Goal: Task Accomplishment & Management: Manage account settings

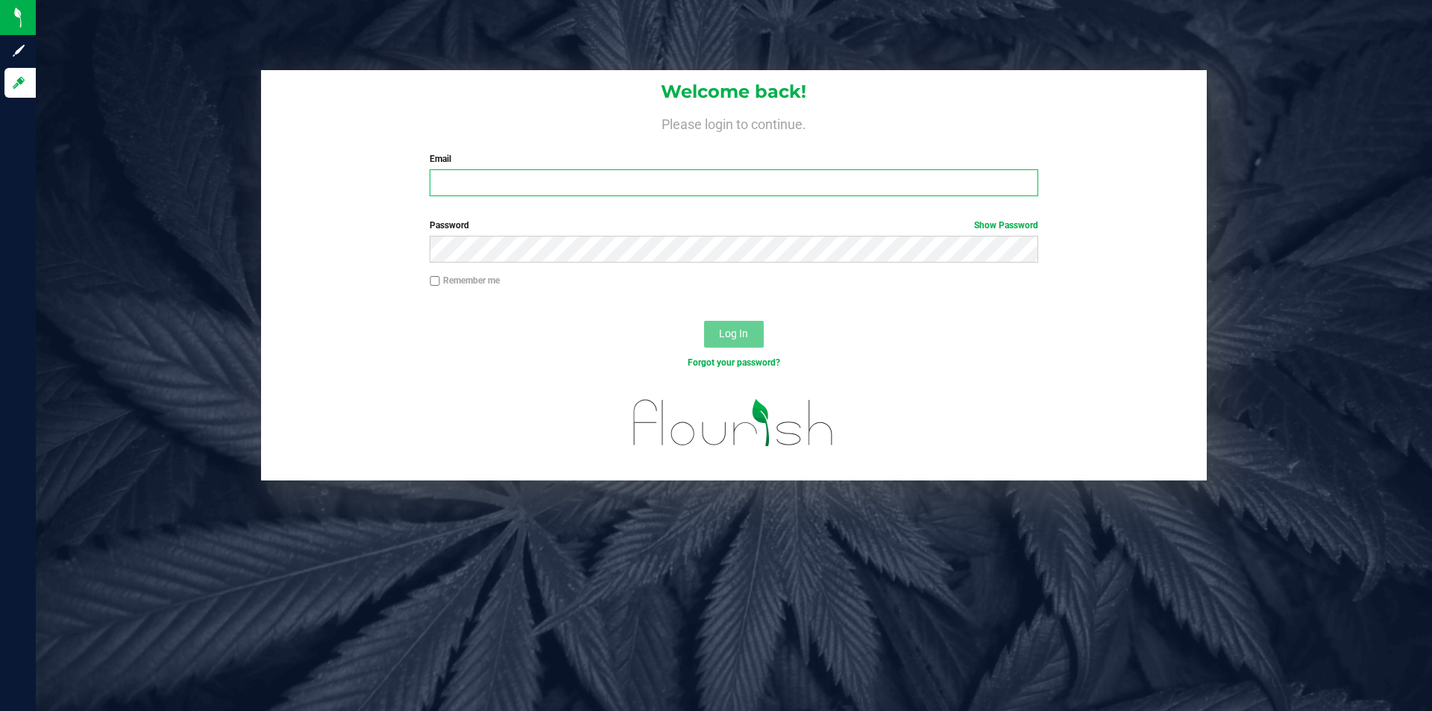
click at [508, 183] on input "Email" at bounding box center [733, 182] width 608 height 27
type input "jenna.brandenburg@yahoo.com"
click at [704, 321] on button "Log In" at bounding box center [734, 334] width 60 height 27
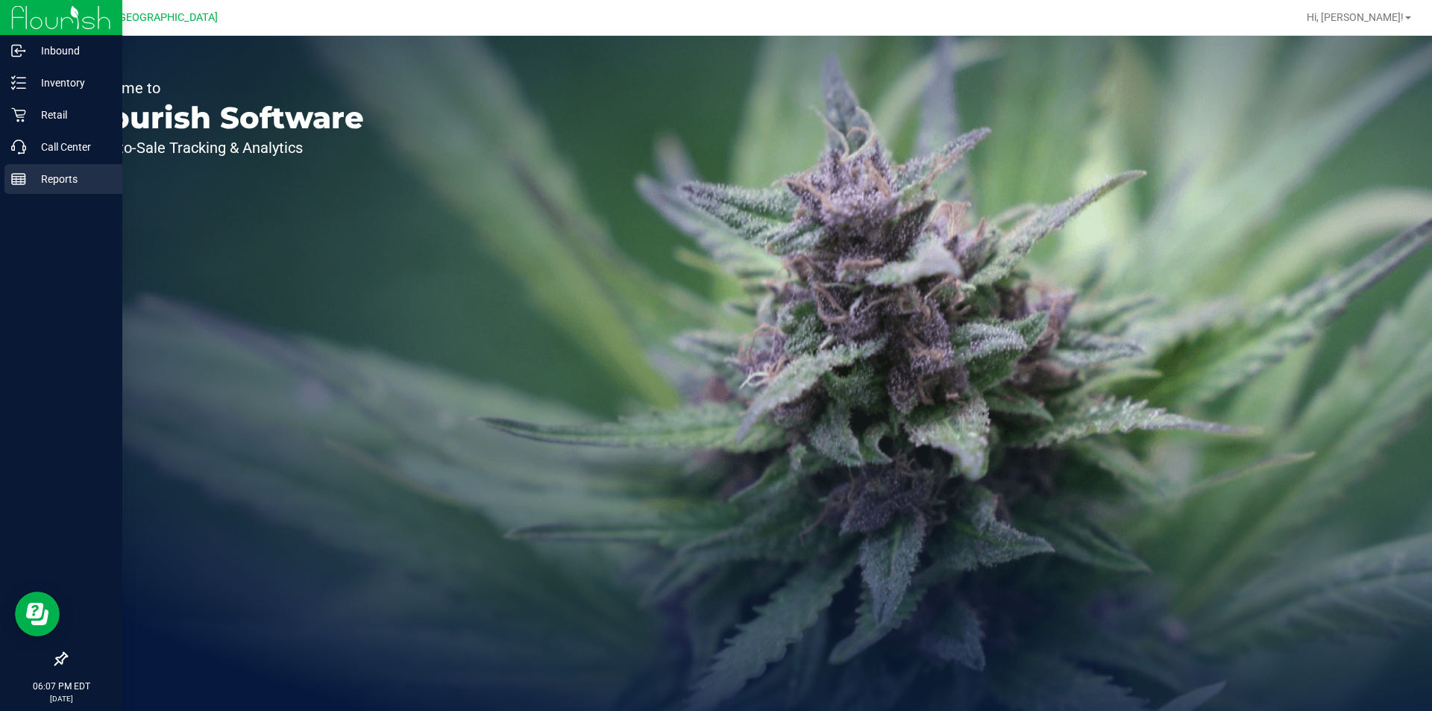
click at [30, 171] on p "Reports" at bounding box center [70, 179] width 89 height 18
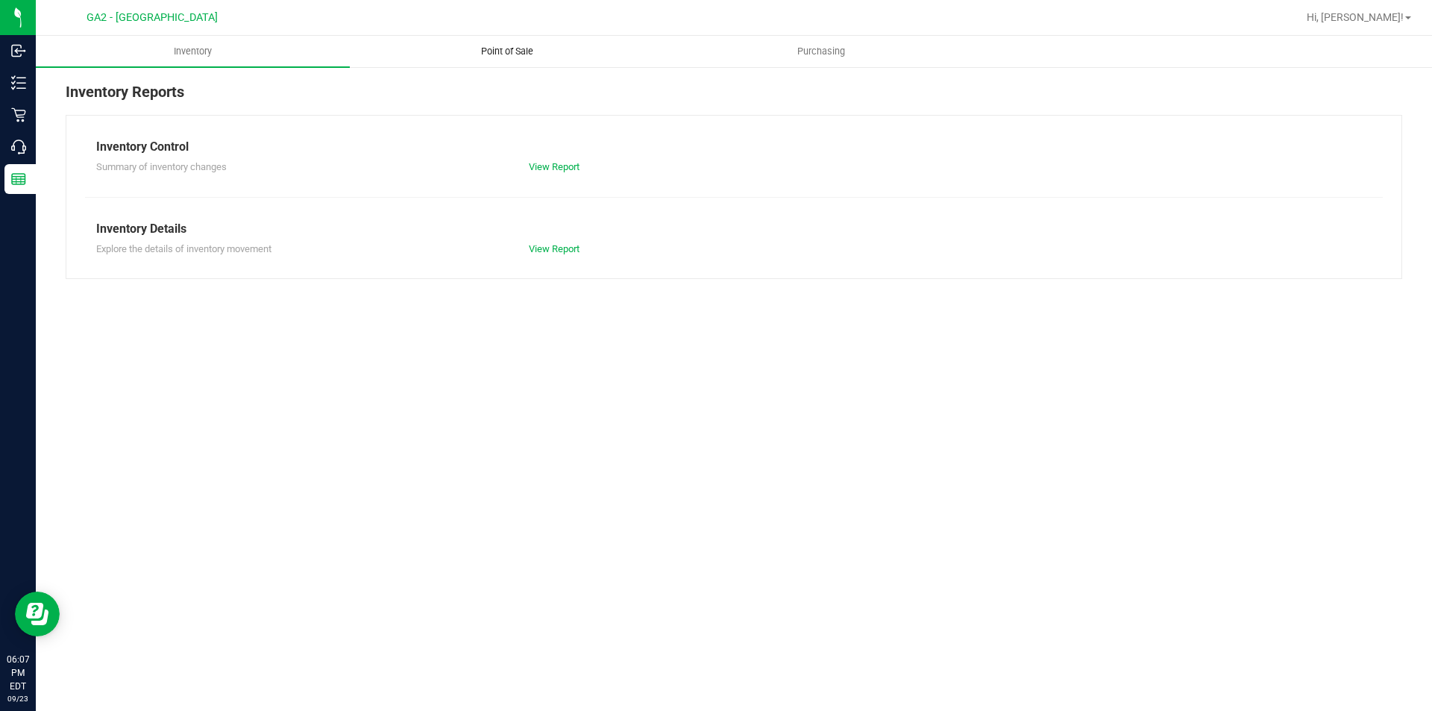
click at [497, 47] on span "Point of Sale" at bounding box center [507, 51] width 92 height 13
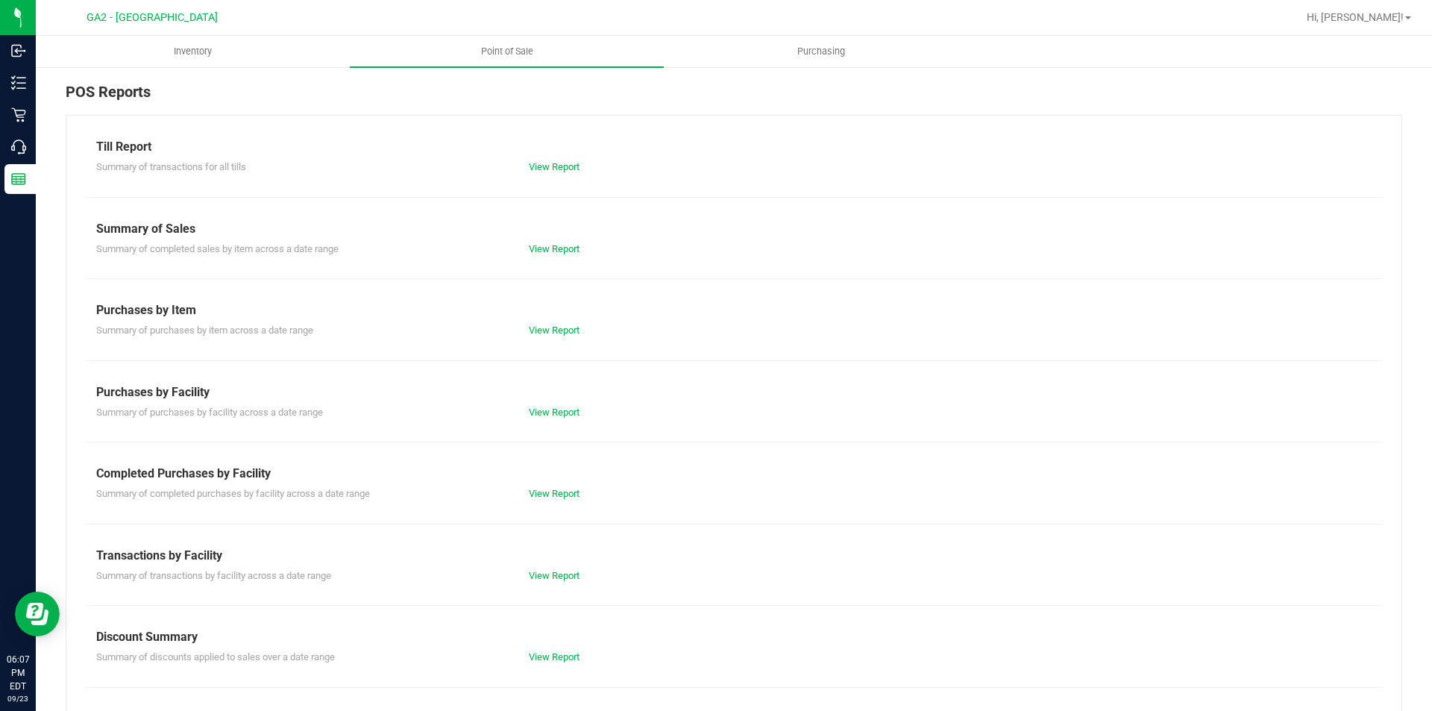
click at [551, 173] on div "View Report" at bounding box center [733, 167] width 432 height 15
click at [553, 163] on link "View Report" at bounding box center [554, 166] width 51 height 11
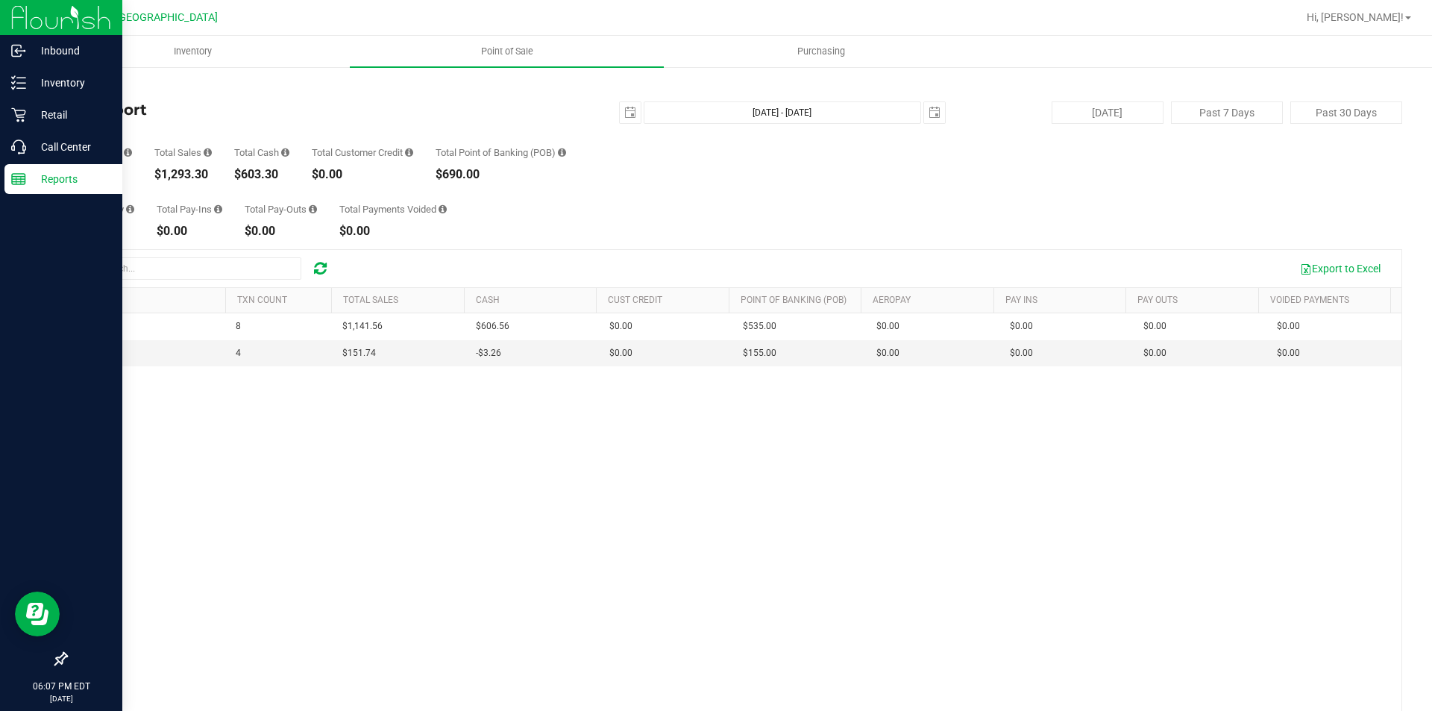
click at [0, 26] on div at bounding box center [61, 18] width 122 height 36
click at [25, 26] on img at bounding box center [61, 17] width 100 height 35
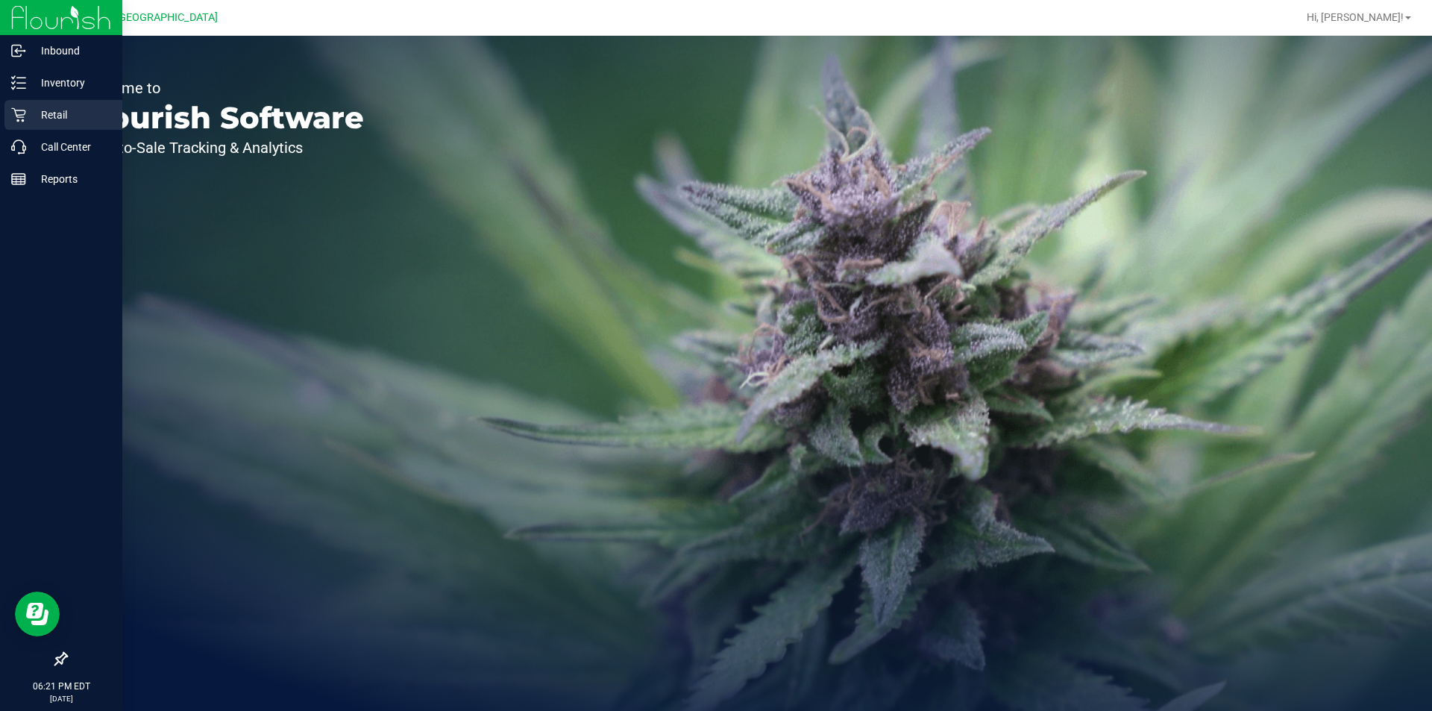
click at [66, 118] on p "Retail" at bounding box center [70, 115] width 89 height 18
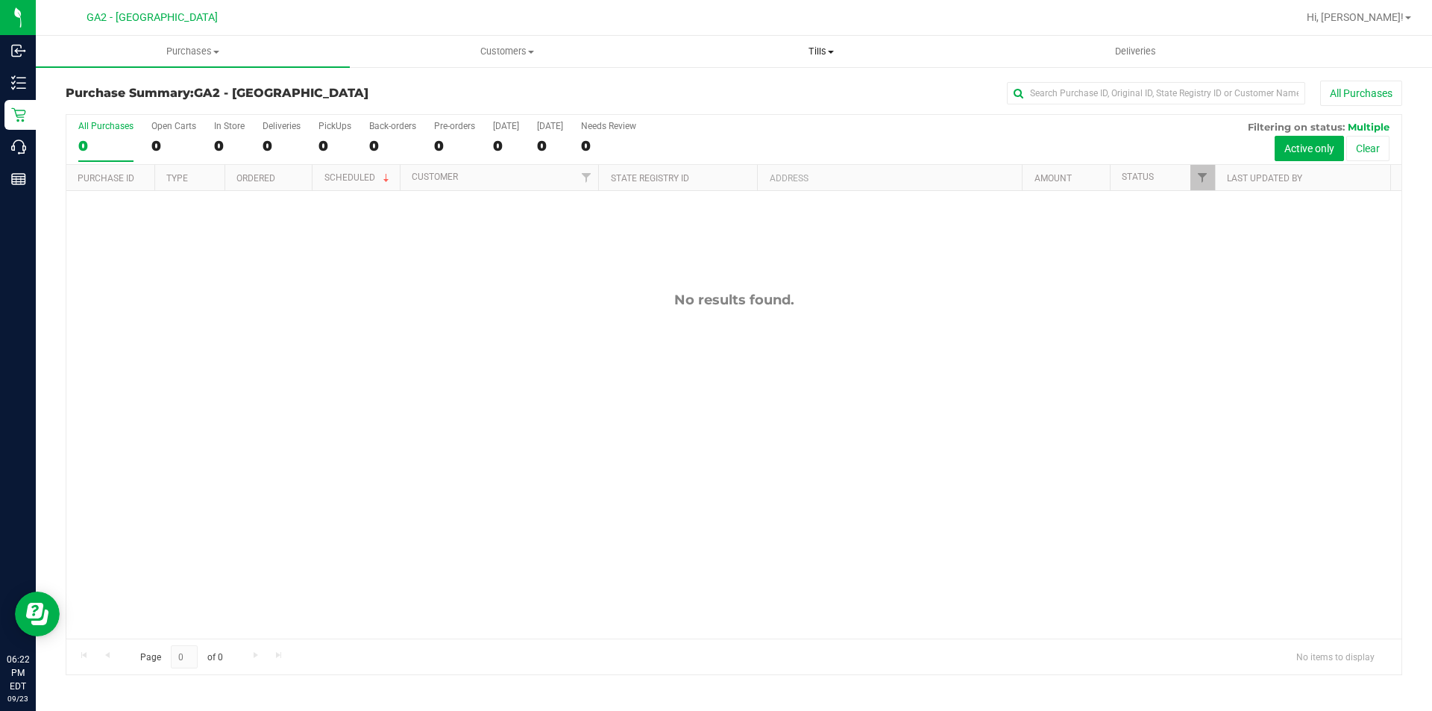
click at [814, 53] on span "Tills" at bounding box center [820, 51] width 312 height 13
click at [735, 95] on span "Manage tills" at bounding box center [714, 90] width 101 height 13
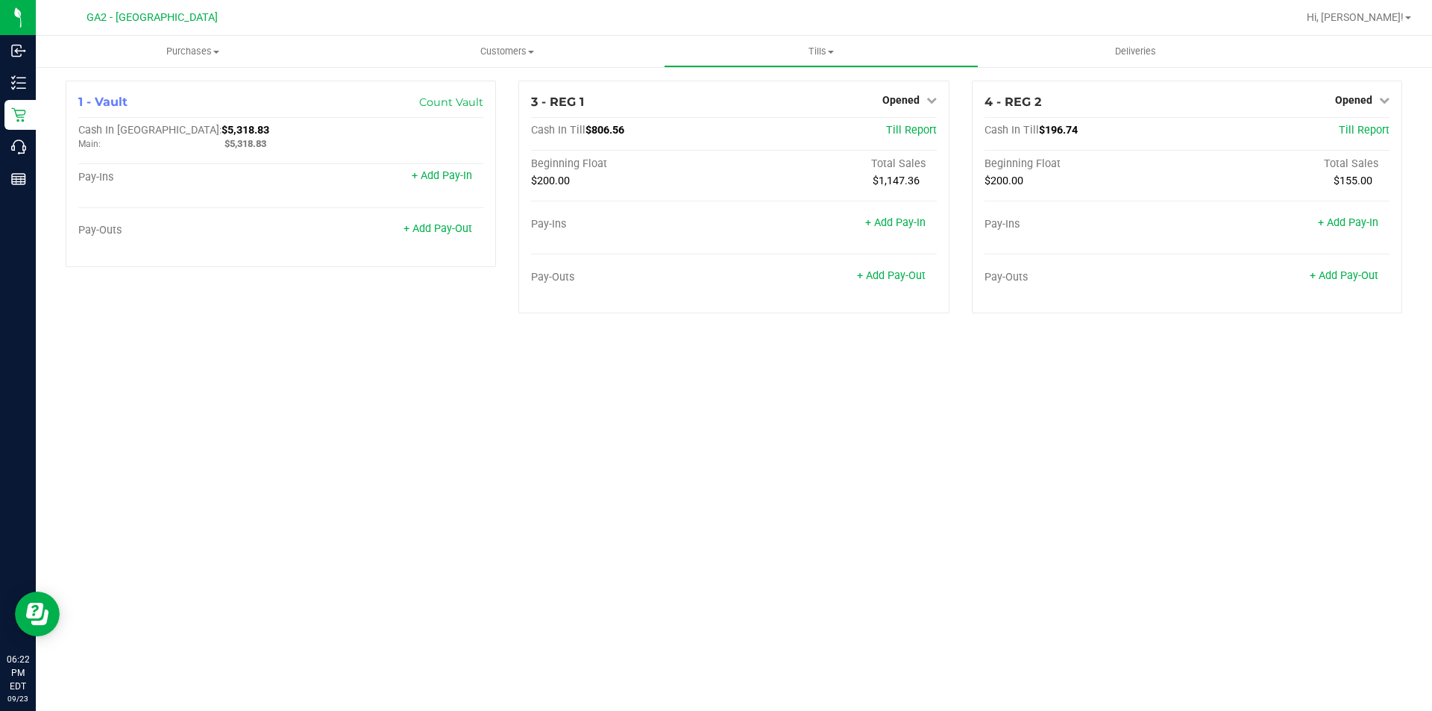
click at [1074, 396] on div "Purchases Summary of purchases Fulfillment All purchases Customers All customer…" at bounding box center [734, 373] width 1396 height 675
click at [1396, 14] on span "Hi, [PERSON_NAME]!" at bounding box center [1354, 17] width 97 height 12
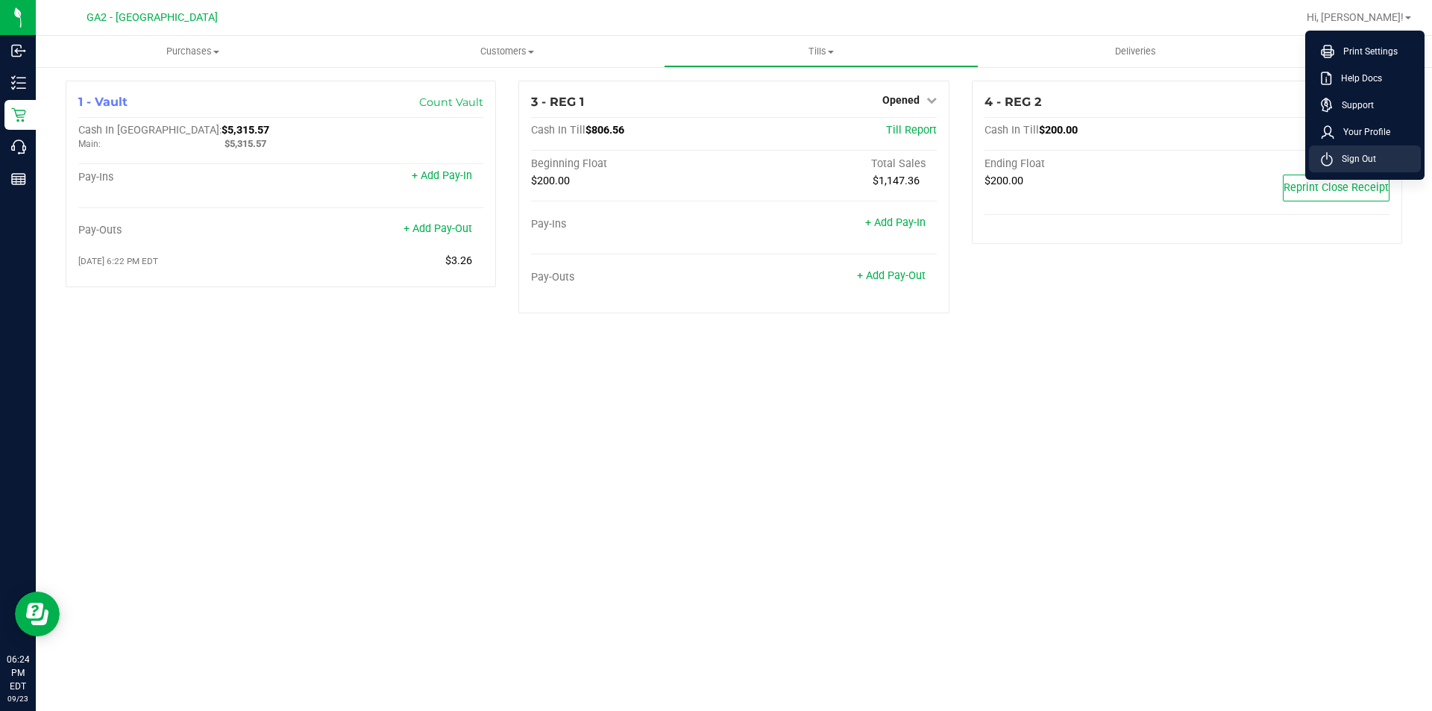
click at [1367, 162] on span "Sign Out" at bounding box center [1353, 158] width 43 height 15
